Goal: Transaction & Acquisition: Purchase product/service

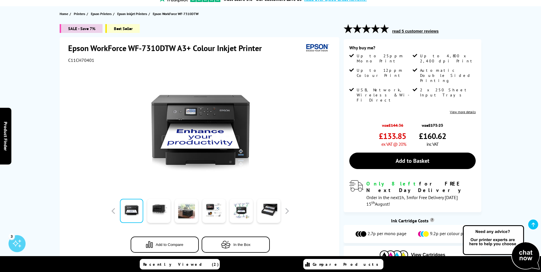
scroll to position [57, 0]
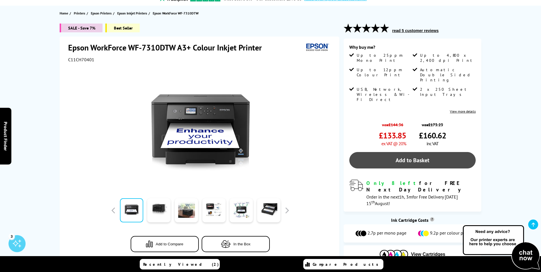
click at [406, 152] on link "Add to Basket" at bounding box center [412, 160] width 126 height 16
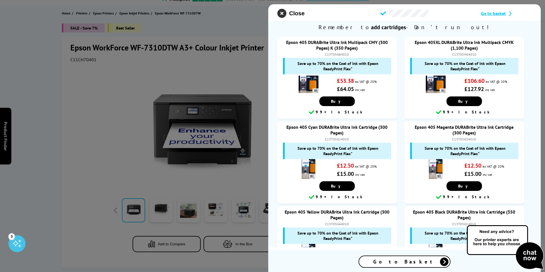
click at [283, 12] on icon "close modal" at bounding box center [281, 13] width 9 height 9
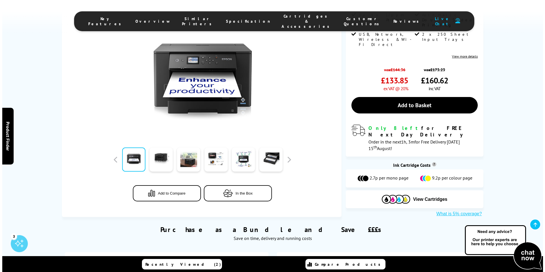
scroll to position [114, 0]
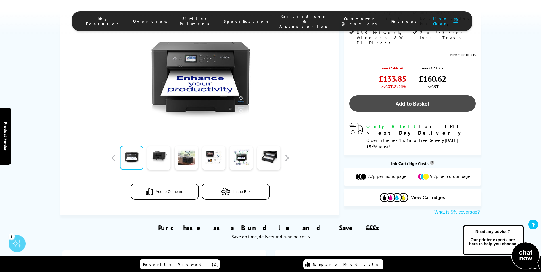
click at [420, 95] on link "Add to Basket" at bounding box center [412, 103] width 126 height 16
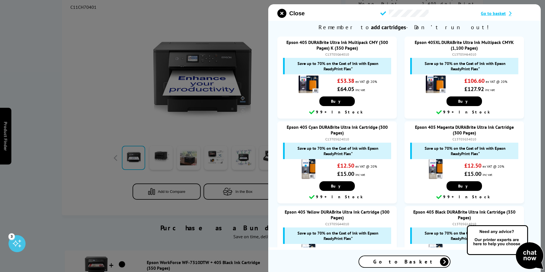
click at [497, 13] on span "Go to basket" at bounding box center [493, 14] width 25 height 6
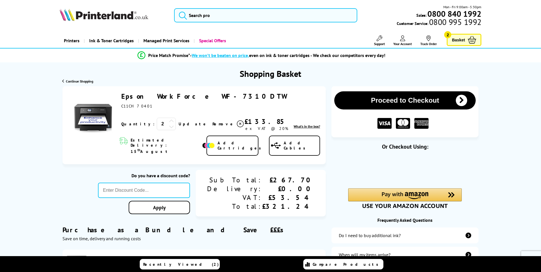
click at [169, 121] on icon at bounding box center [171, 121] width 5 height 5
click at [179, 124] on link "Update" at bounding box center [193, 123] width 29 height 5
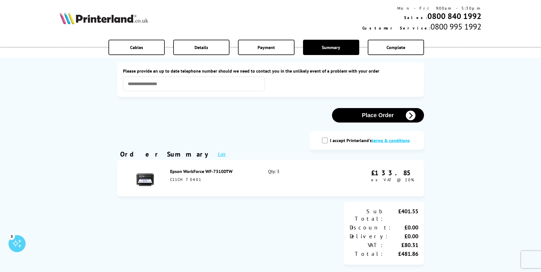
click at [326, 141] on input "I accept Printerland's terms & conditions" at bounding box center [325, 141] width 6 height 6
checkbox input "true"
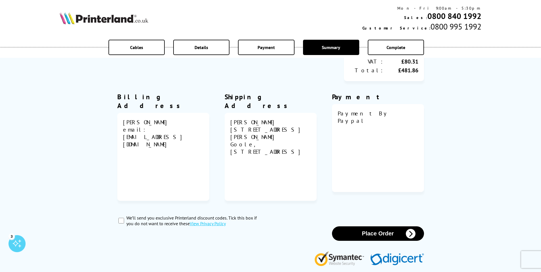
scroll to position [199, 0]
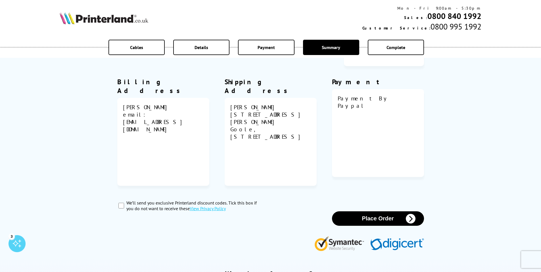
click at [378, 211] on button "Place Order" at bounding box center [378, 218] width 92 height 14
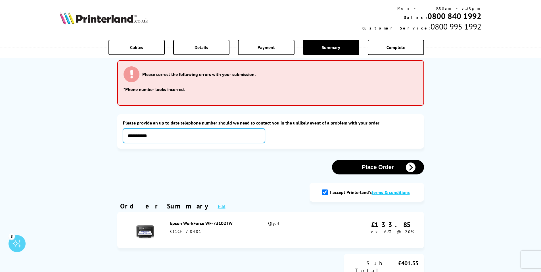
type input "**********"
click at [370, 166] on button "Place Order" at bounding box center [378, 167] width 92 height 14
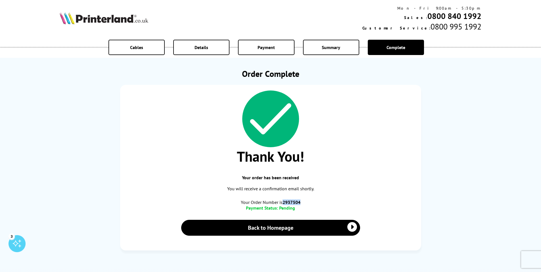
drag, startPoint x: 284, startPoint y: 202, endPoint x: 310, endPoint y: 201, distance: 26.1
click at [310, 201] on span "Your Order Number is 2937504" at bounding box center [270, 203] width 289 height 6
copy b "2937504"
